Goal: Register for event/course

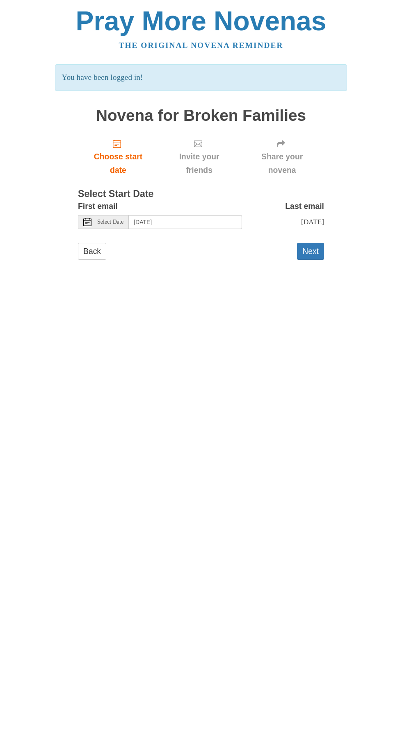
click at [218, 284] on html "Pray More Novenas The original novena reminder You have been logged in! Novena …" at bounding box center [201, 142] width 402 height 284
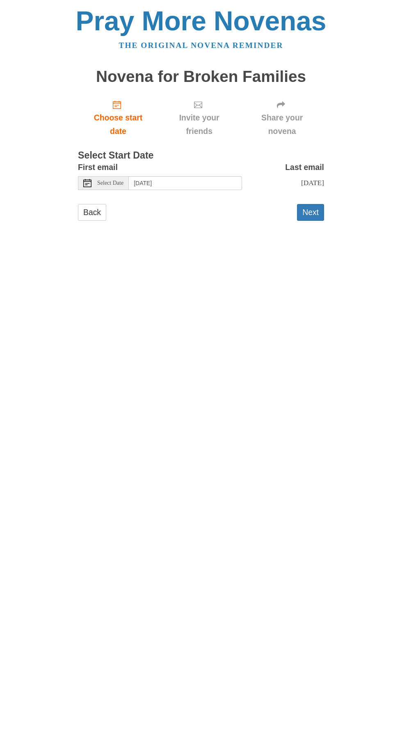
click at [116, 180] on span "Select Date" at bounding box center [110, 183] width 26 height 6
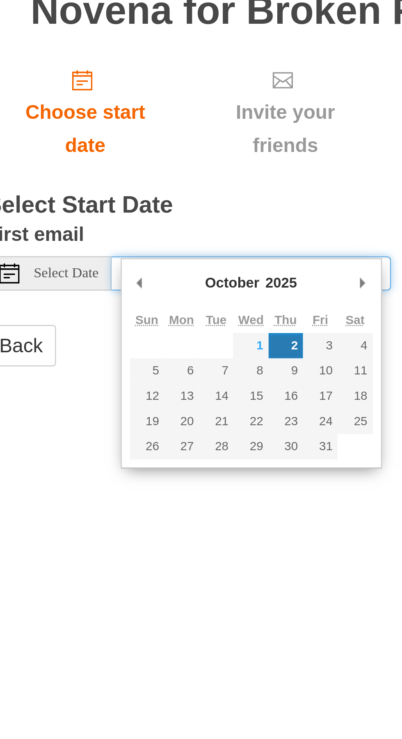
type input "Wednesday, October 1st"
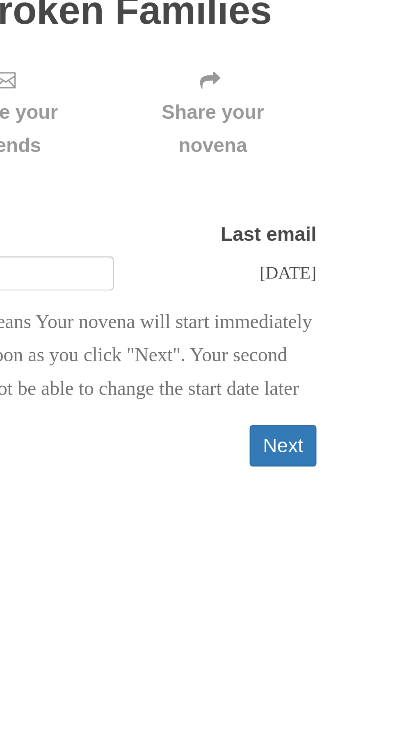
click at [309, 250] on button "Next" at bounding box center [310, 253] width 27 height 17
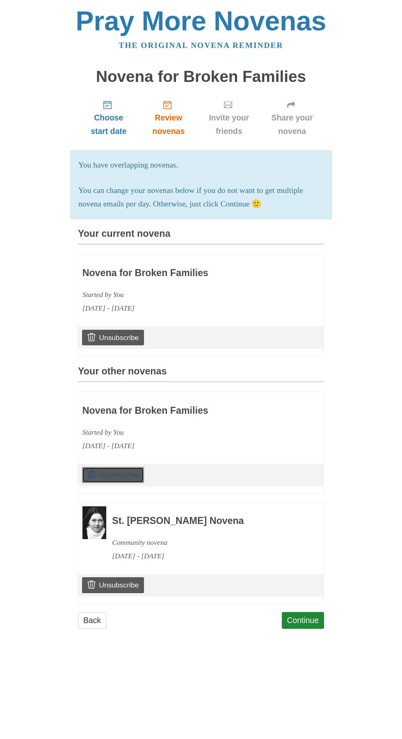
click at [122, 483] on link "Unsubscribe" at bounding box center [113, 475] width 62 height 16
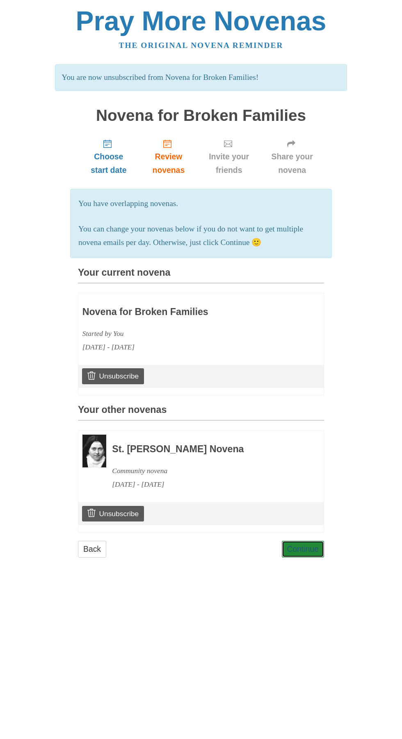
click at [297, 558] on link "Continue" at bounding box center [302, 549] width 43 height 17
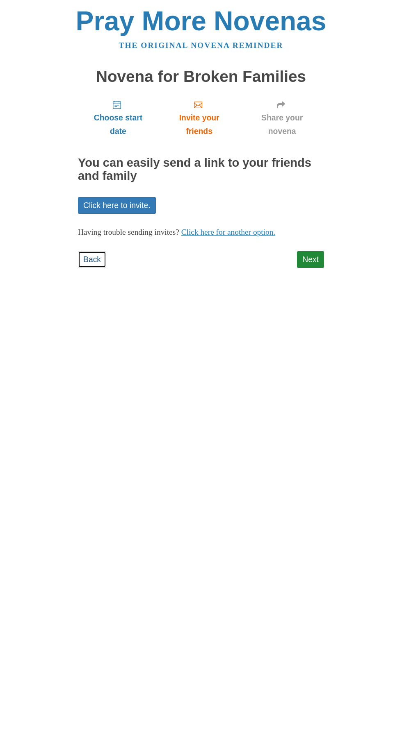
click at [79, 251] on link "Back" at bounding box center [92, 259] width 28 height 17
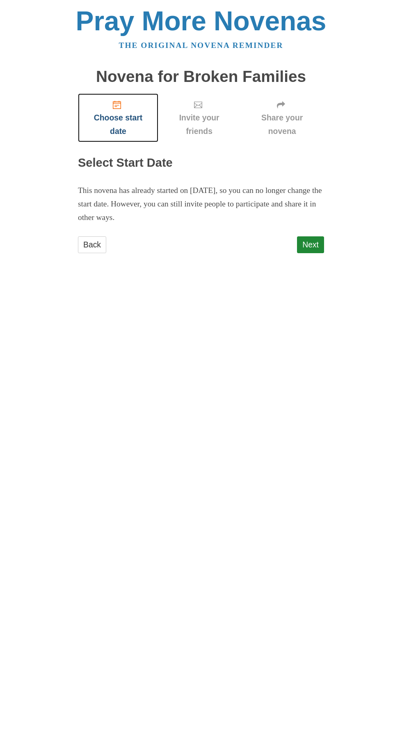
click at [118, 114] on span "Choose start date" at bounding box center [118, 124] width 64 height 27
